Goal: Go to known website: Go to known website

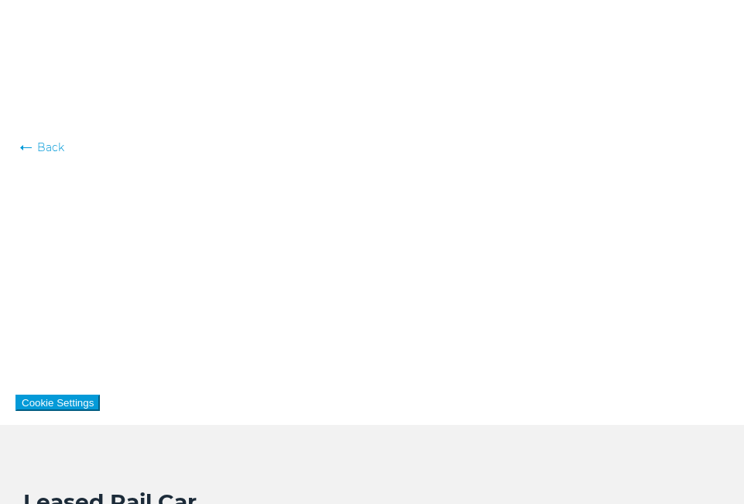
scroll to position [1067, 0]
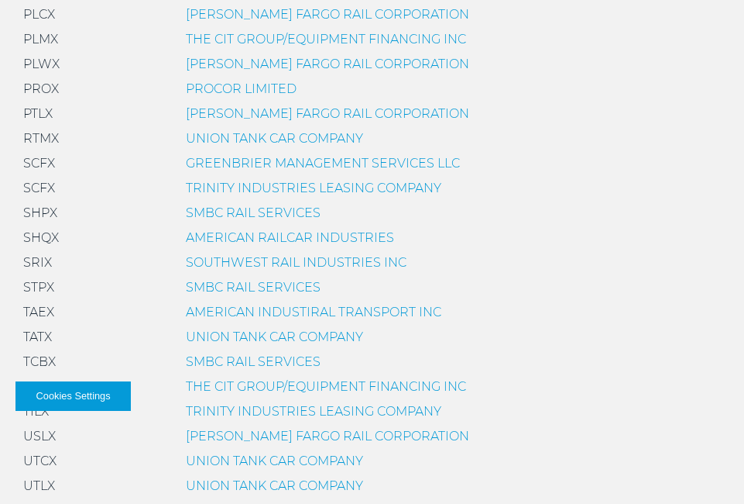
click at [268, 239] on link "AMERICAN RAILCAR INDUSTRIES" at bounding box center [290, 237] width 208 height 15
click at [300, 239] on link "AMERICAN RAILCAR INDUSTRIES" at bounding box center [290, 237] width 208 height 15
click at [299, 241] on link "AMERICAN RAILCAR INDUSTRIES" at bounding box center [290, 237] width 208 height 15
click at [301, 239] on link "AMERICAN RAILCAR INDUSTRIES" at bounding box center [290, 237] width 208 height 15
click at [40, 237] on span "SHQX" at bounding box center [41, 237] width 36 height 15
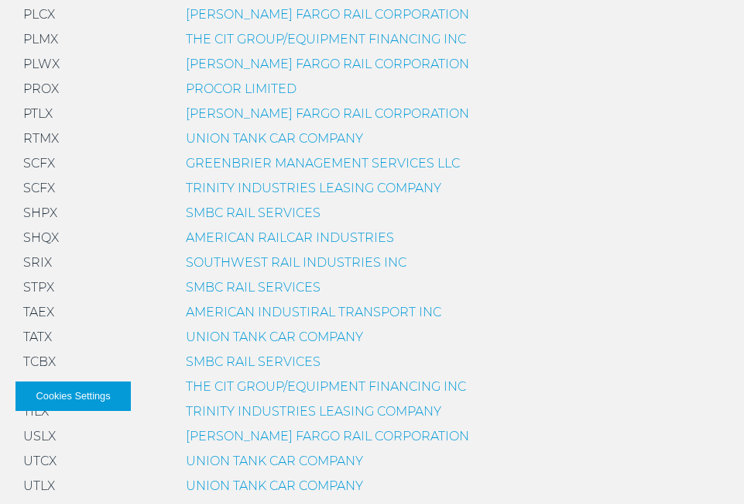
click at [266, 232] on link "AMERICAN RAILCAR INDUSTRIES" at bounding box center [290, 237] width 208 height 15
click at [273, 244] on link "AMERICAN RAILCAR INDUSTRIES" at bounding box center [290, 237] width 208 height 15
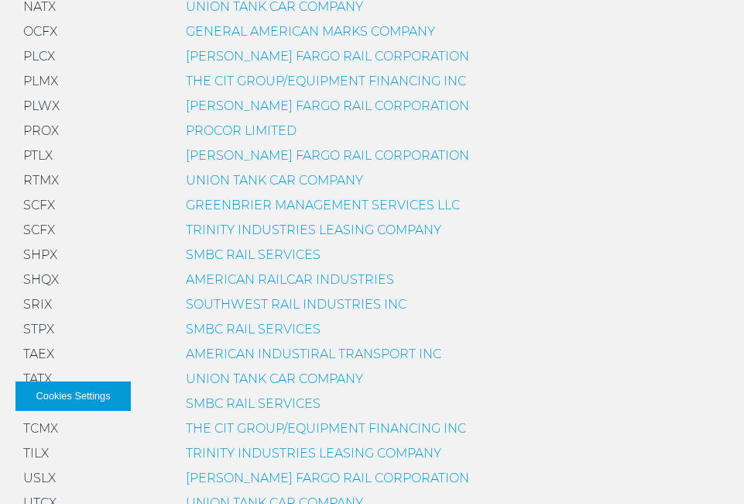
scroll to position [1028, 0]
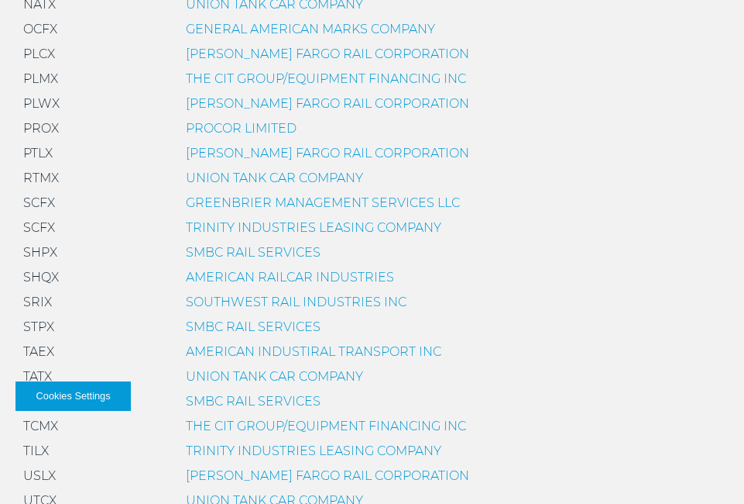
click at [280, 280] on link "AMERICAN RAILCAR INDUSTRIES" at bounding box center [290, 277] width 208 height 15
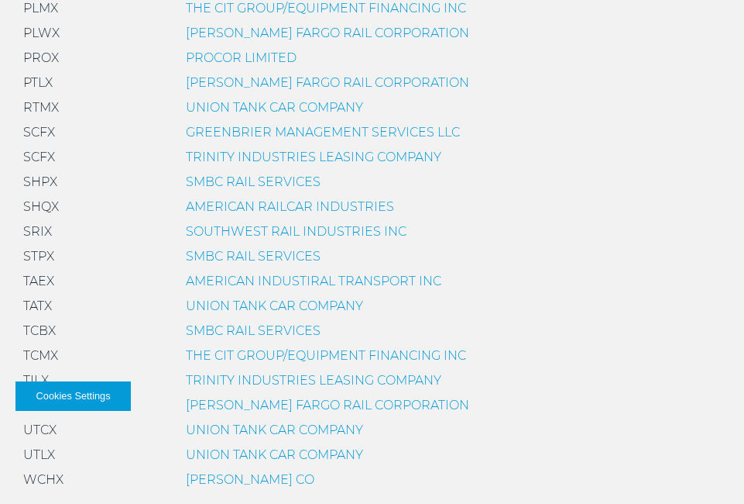
scroll to position [1083, 0]
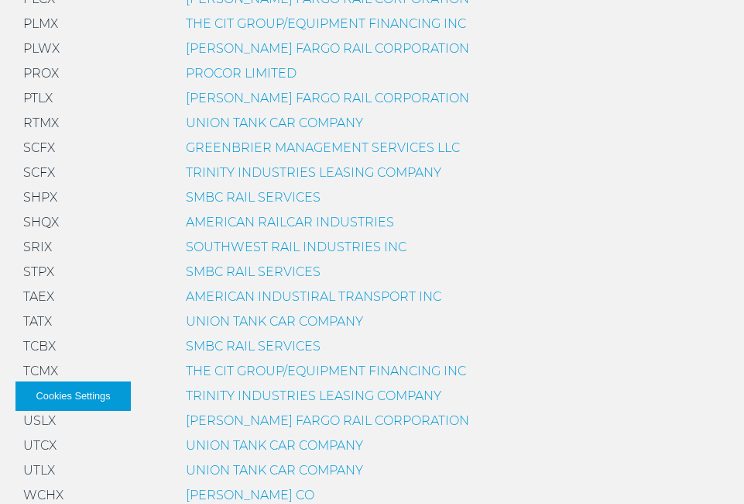
click at [321, 221] on link "AMERICAN RAILCAR INDUSTRIES" at bounding box center [290, 222] width 208 height 15
